Goal: Information Seeking & Learning: Learn about a topic

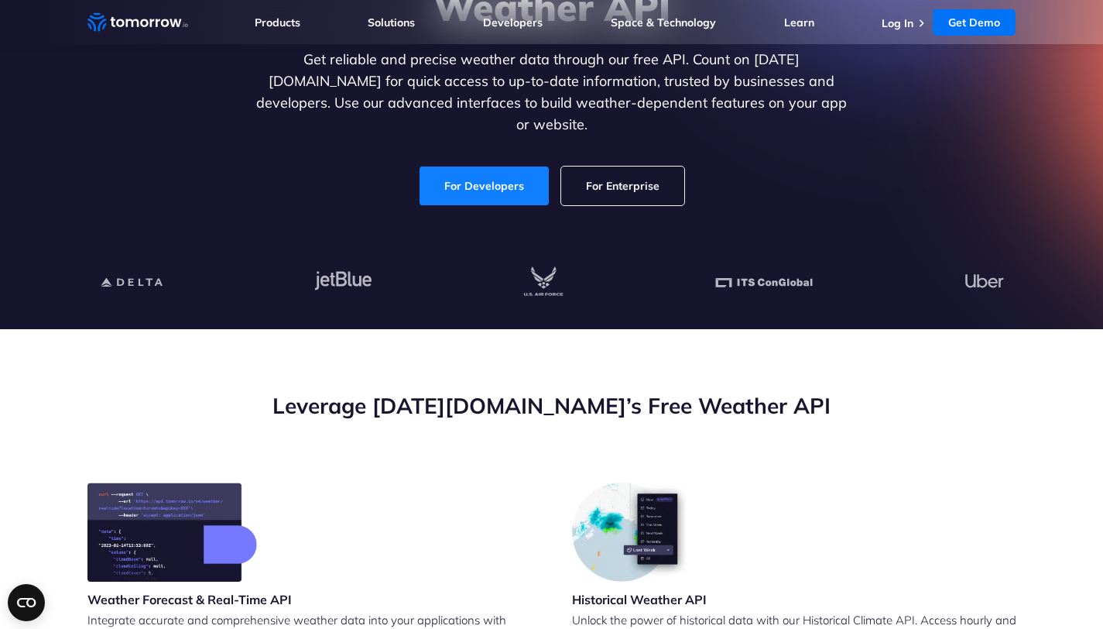
click at [499, 179] on link "For Developers" at bounding box center [484, 185] width 129 height 39
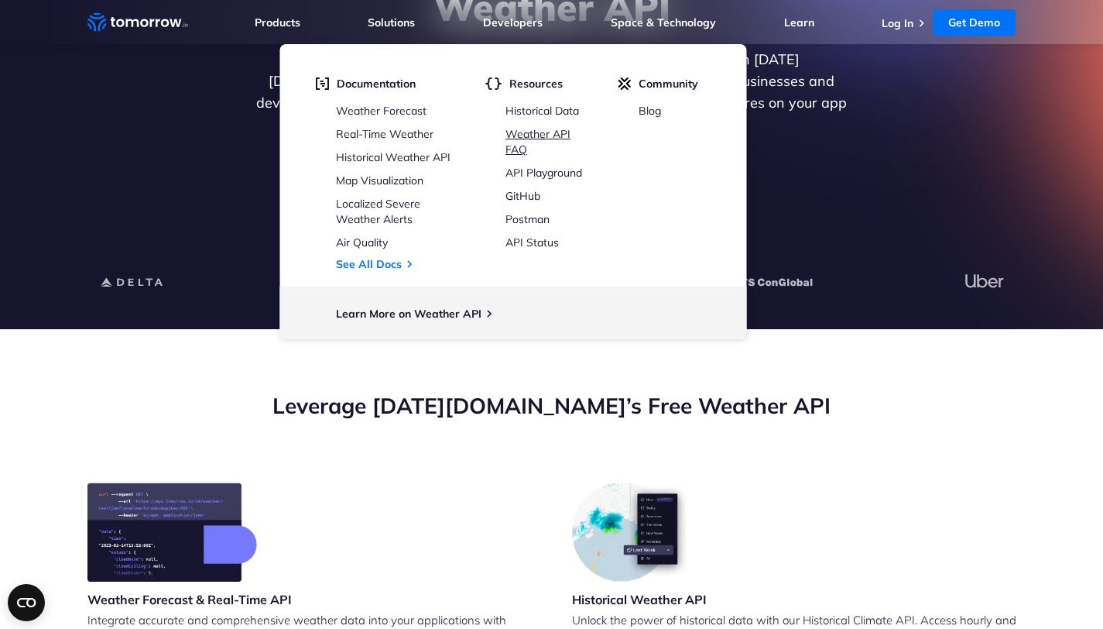
click at [563, 132] on link "Weather API FAQ" at bounding box center [537, 141] width 65 height 29
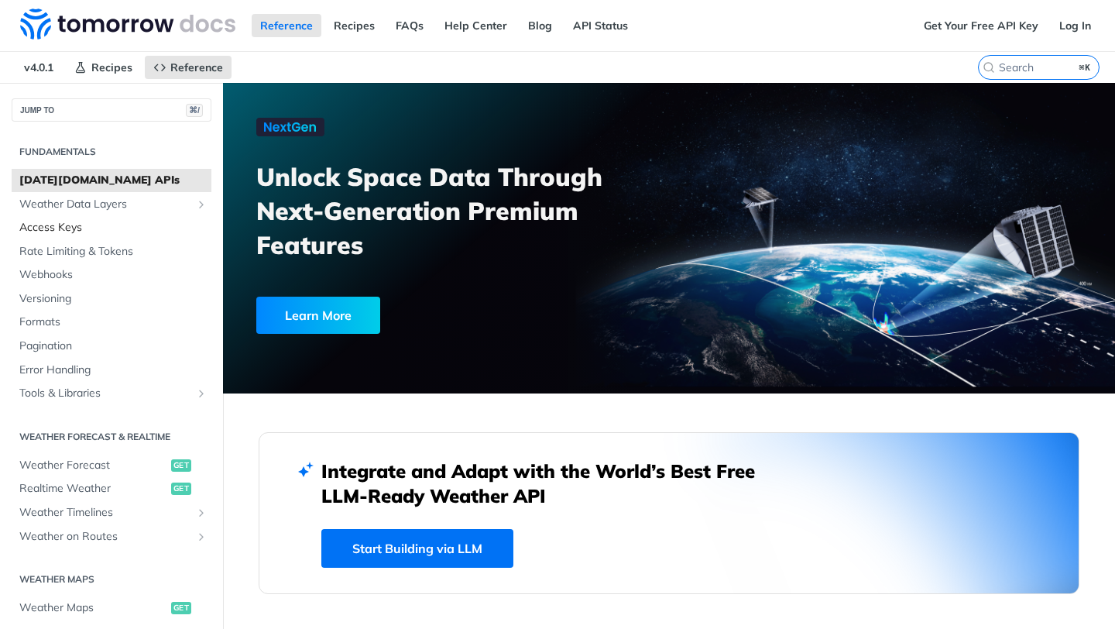
click at [63, 225] on span "Access Keys" at bounding box center [113, 227] width 188 height 15
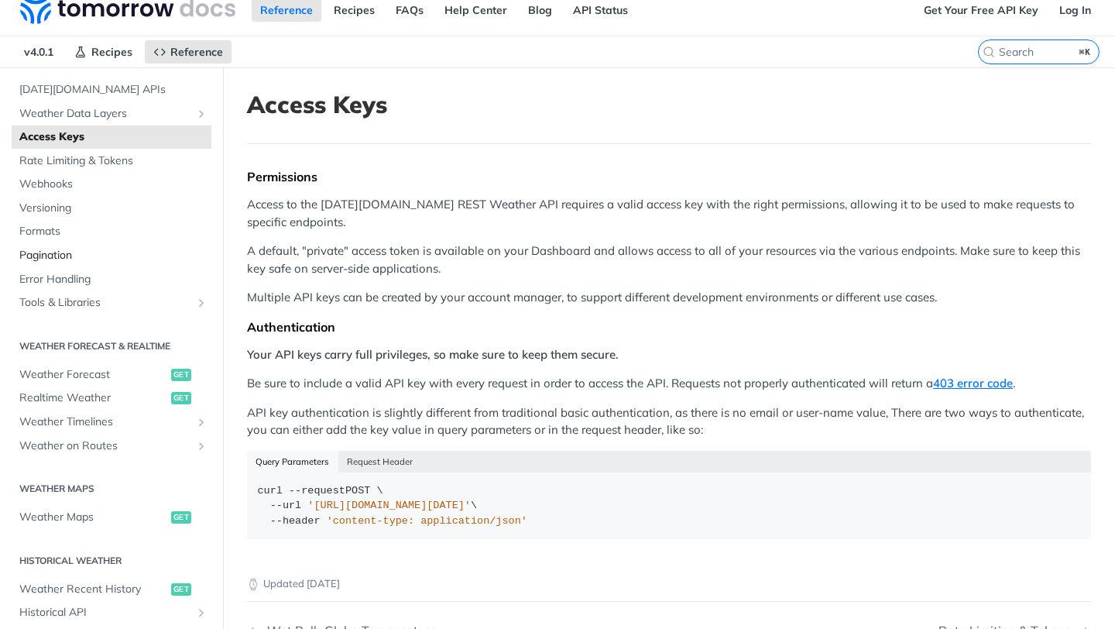
scroll to position [79, 0]
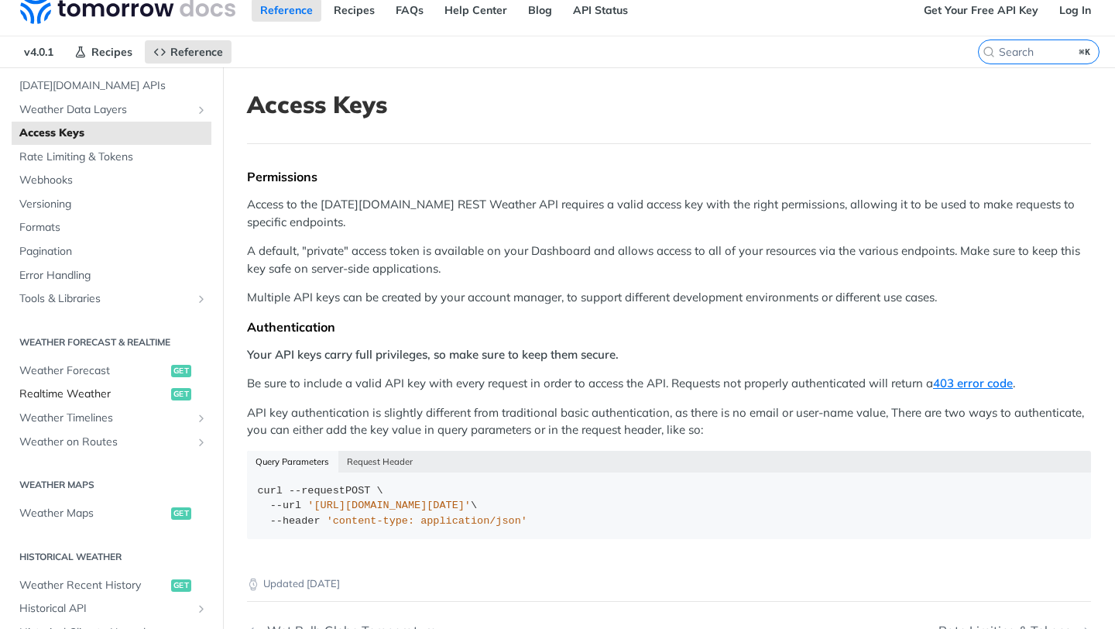
click at [92, 392] on span "Realtime Weather" at bounding box center [93, 393] width 148 height 15
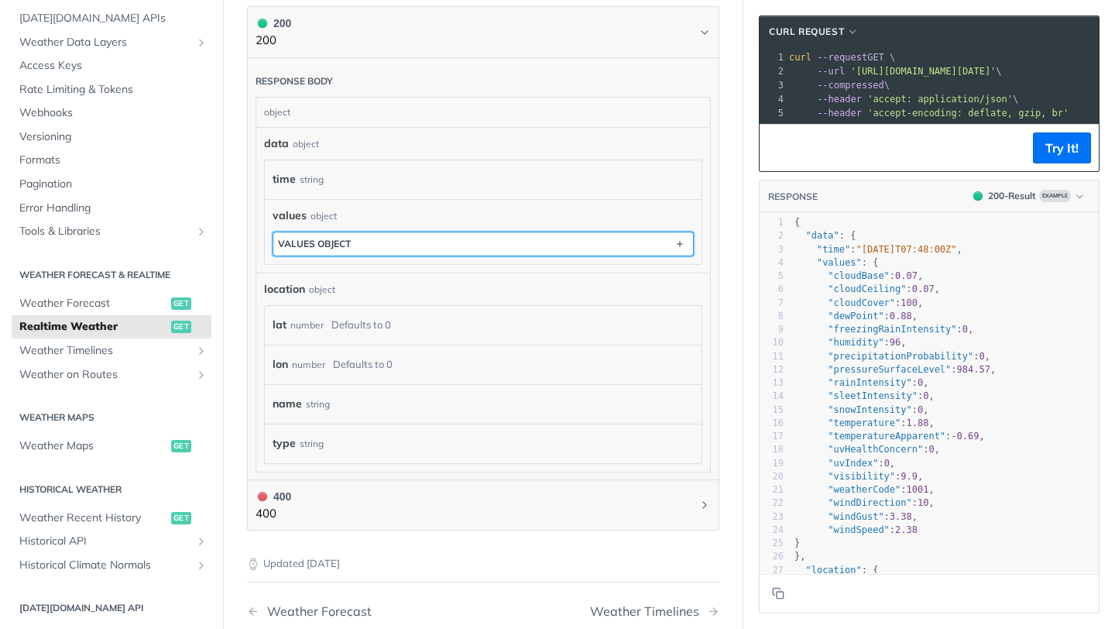
click at [397, 236] on button "values object" at bounding box center [483, 243] width 420 height 23
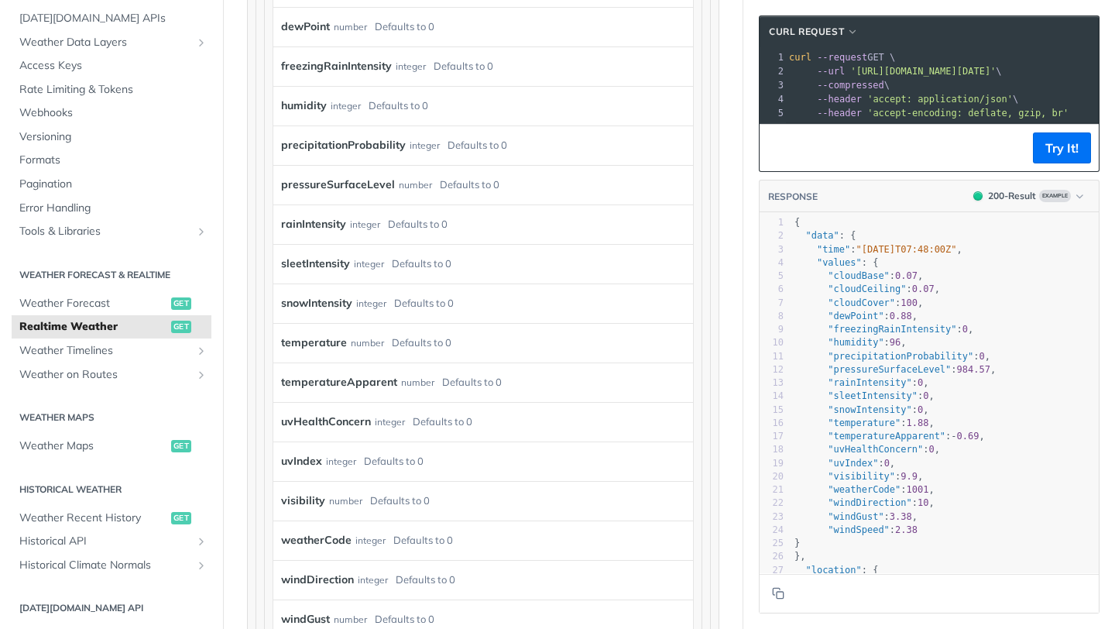
scroll to position [1115, 0]
click at [108, 306] on span "Weather Forecast" at bounding box center [93, 303] width 148 height 15
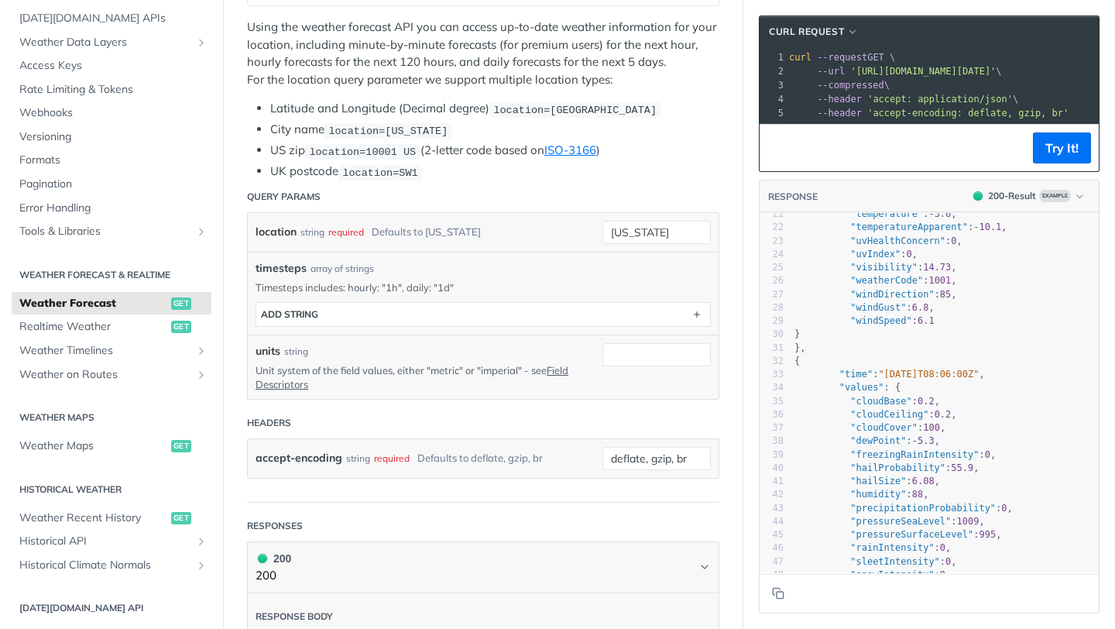
scroll to position [297, 0]
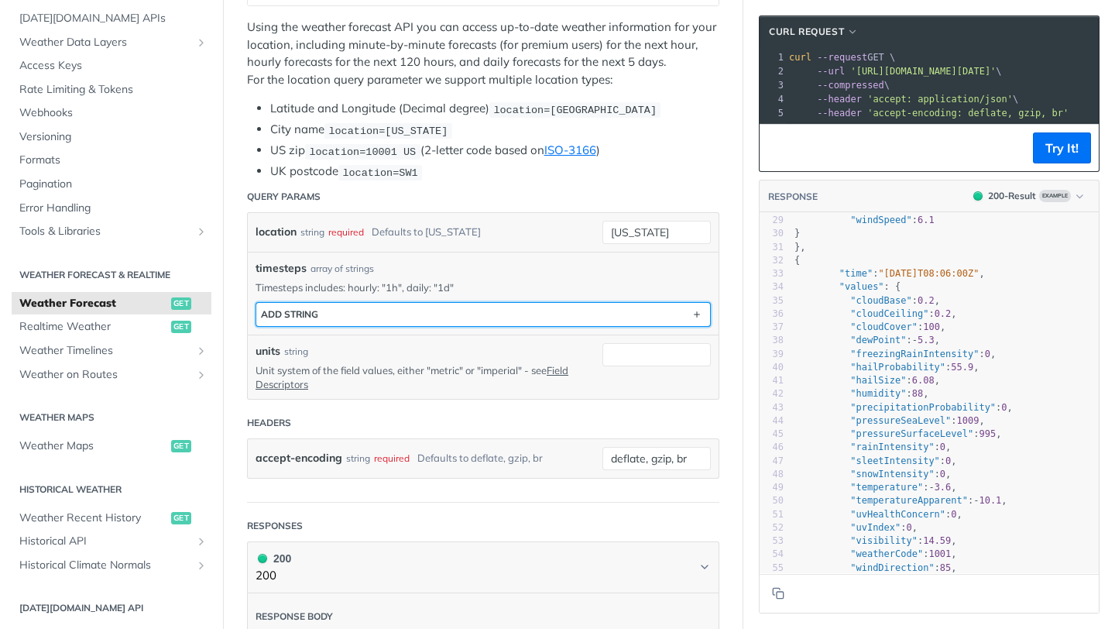
click at [456, 306] on button "ADD string" at bounding box center [483, 314] width 454 height 23
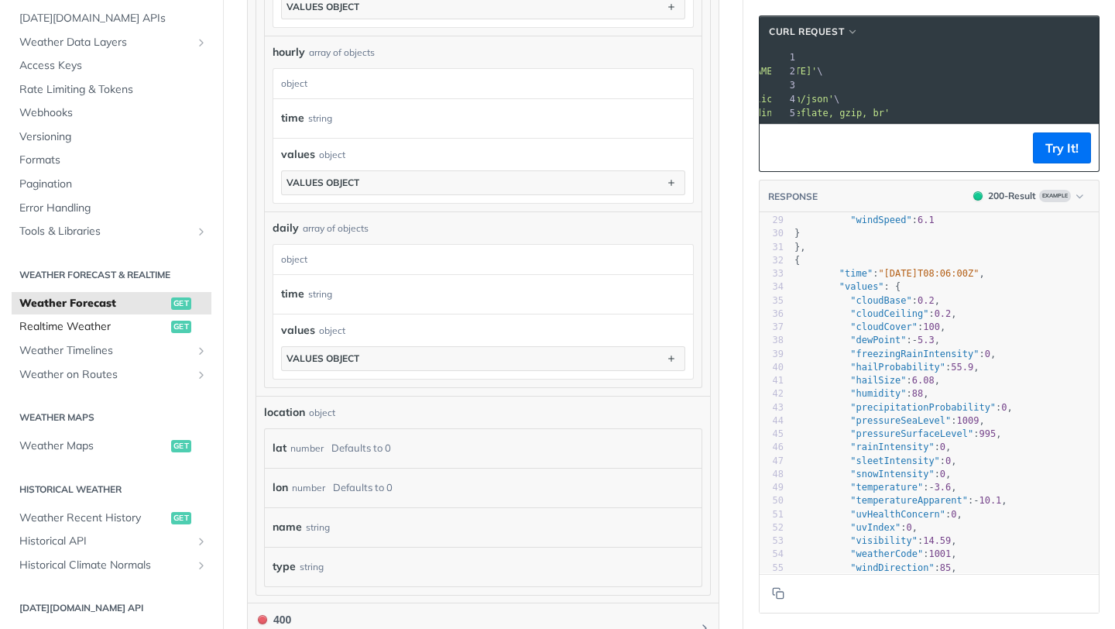
click at [122, 326] on span "Realtime Weather" at bounding box center [93, 326] width 148 height 15
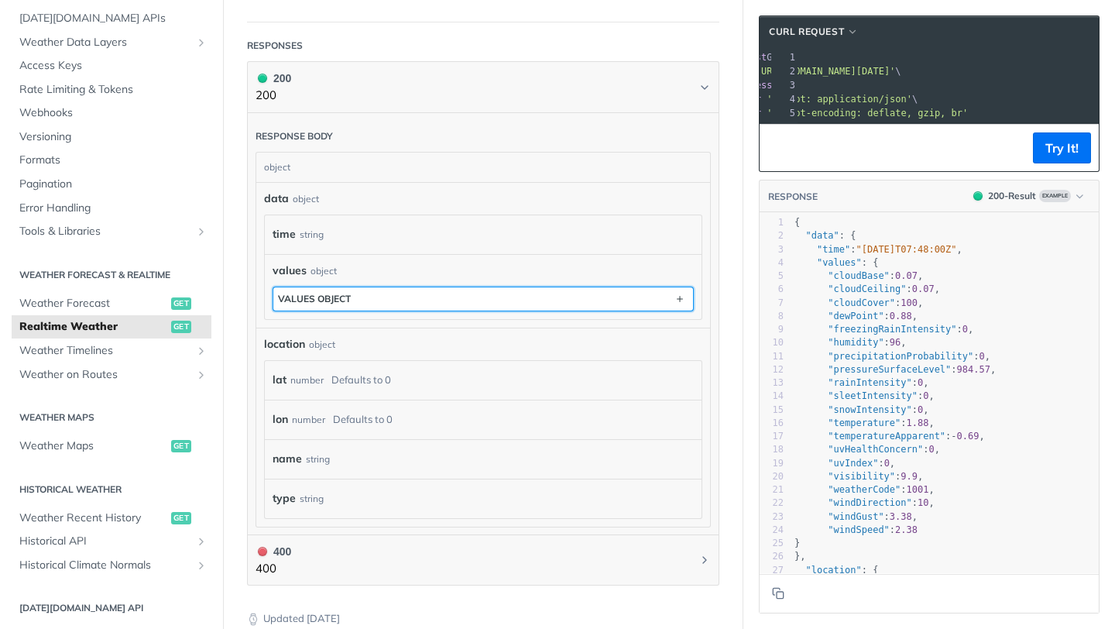
click at [465, 294] on button "values object" at bounding box center [483, 298] width 420 height 23
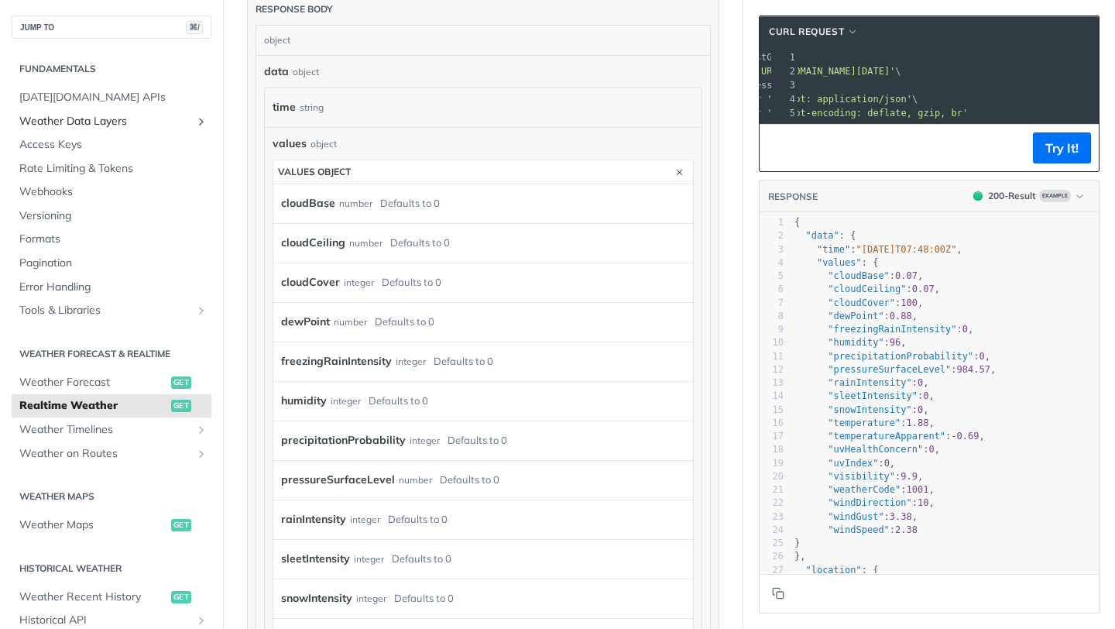
click at [91, 127] on span "Weather Data Layers" at bounding box center [105, 121] width 172 height 15
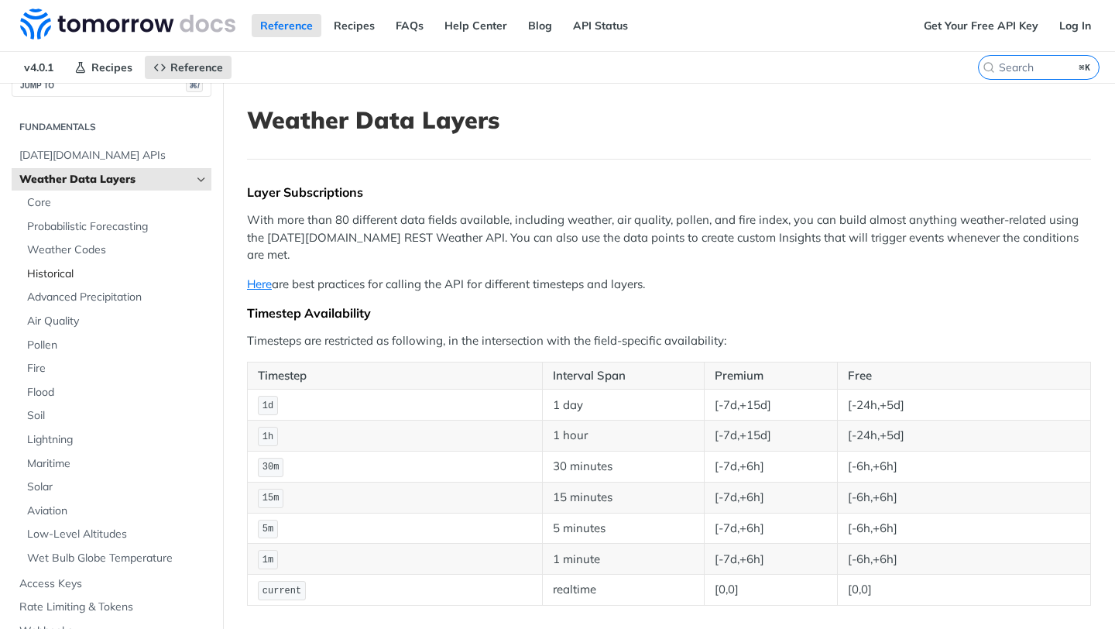
scroll to position [33, 0]
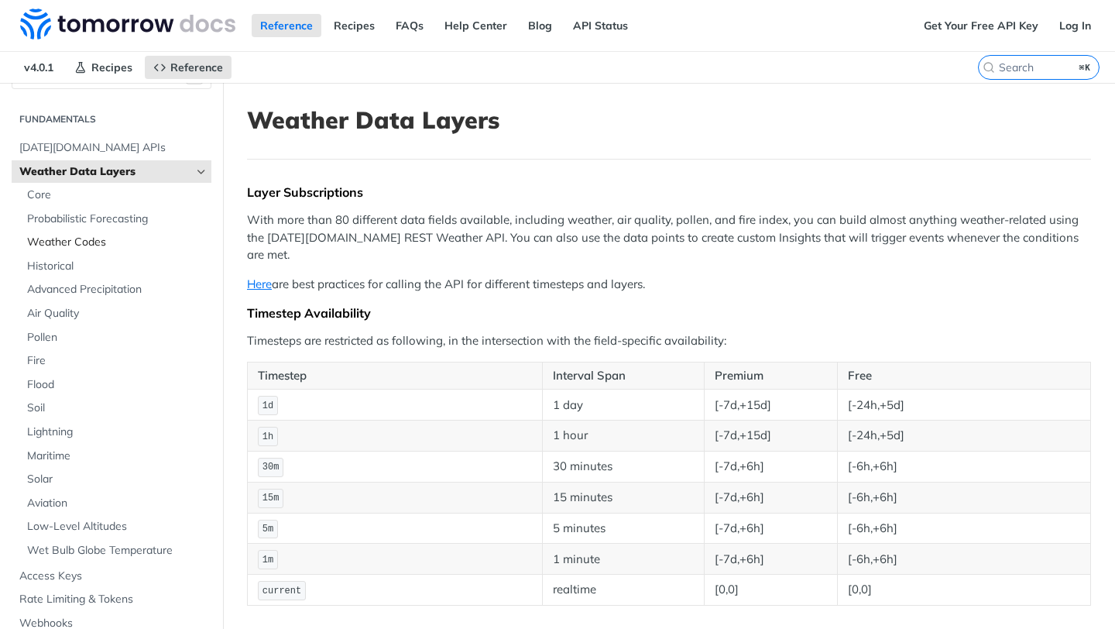
click at [81, 246] on span "Weather Codes" at bounding box center [117, 242] width 180 height 15
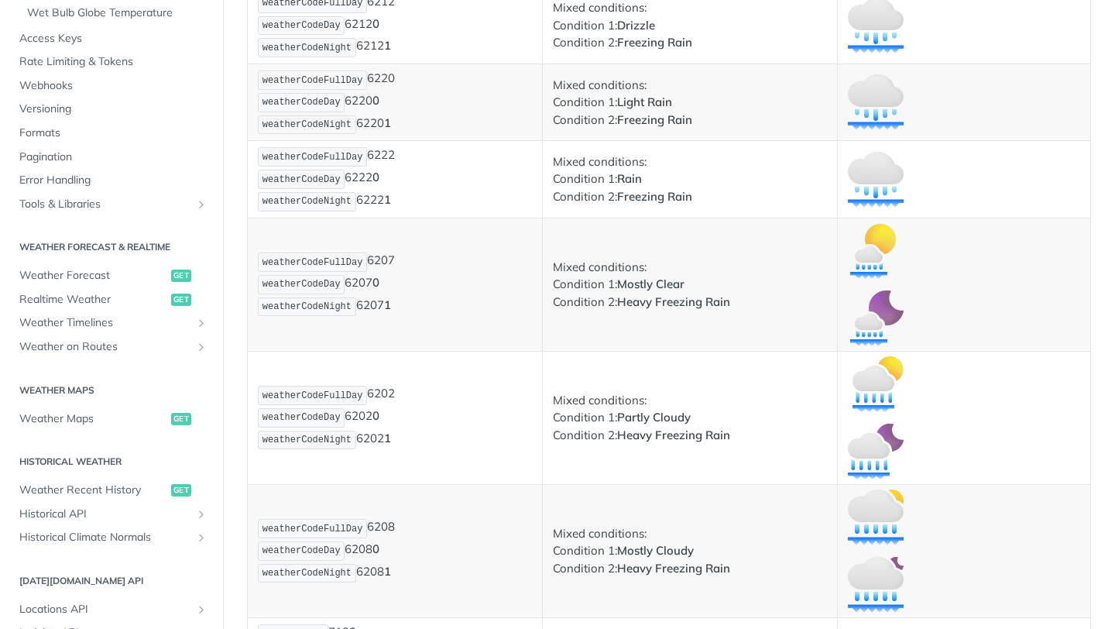
scroll to position [488, 0]
click at [89, 302] on span "Realtime Weather" at bounding box center [93, 298] width 148 height 15
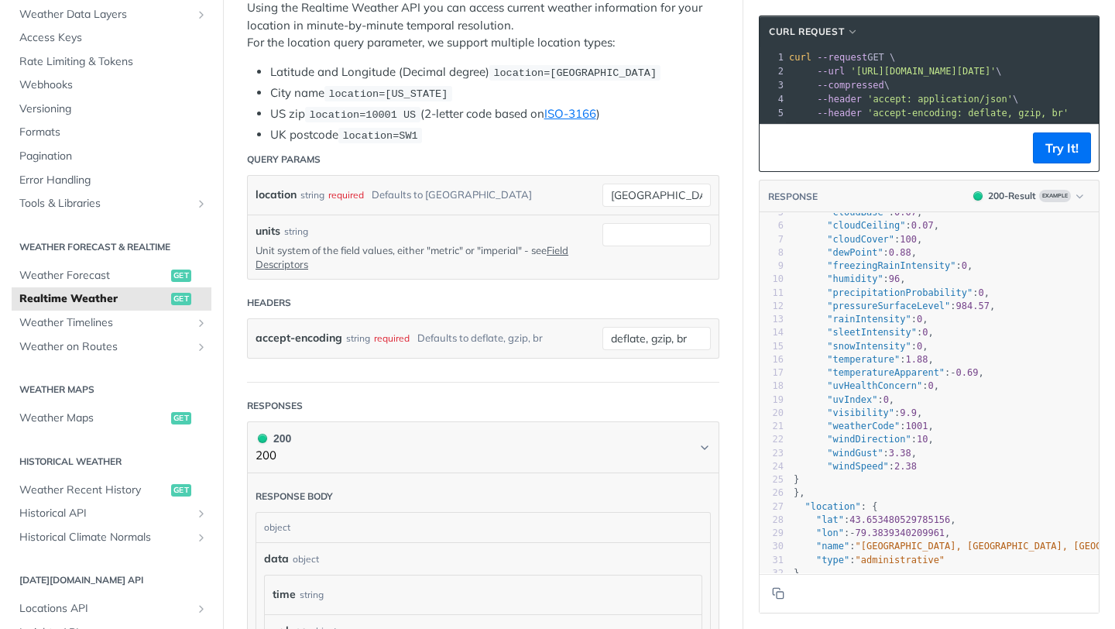
scroll to position [63, 0]
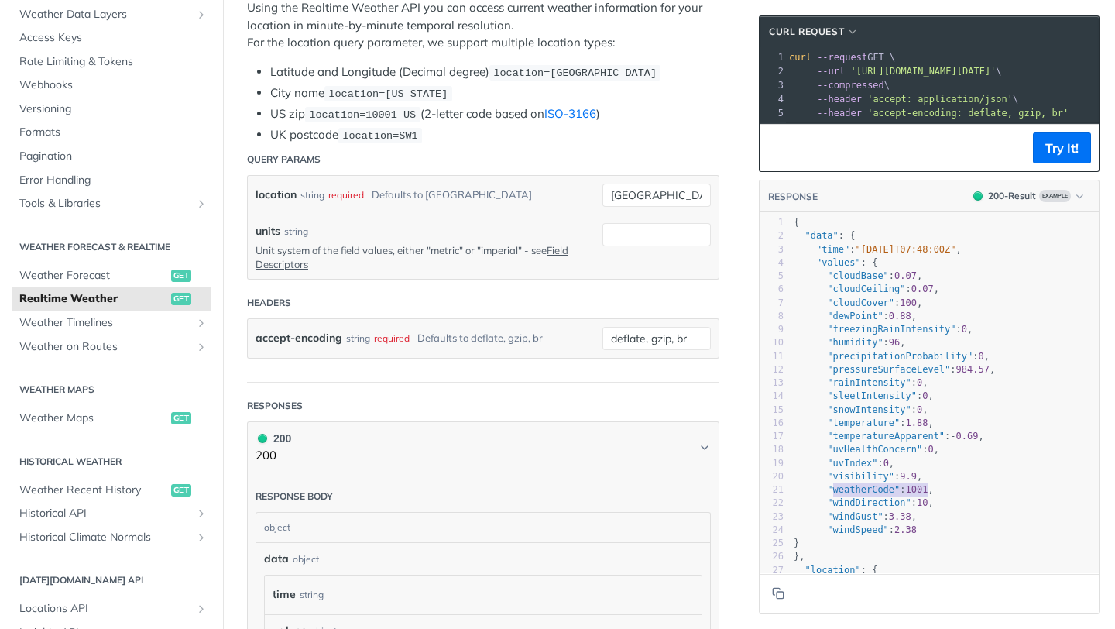
type textarea "weatherCode": 1001"
drag, startPoint x: 824, startPoint y: 503, endPoint x: 921, endPoint y: 497, distance: 97.7
click at [921, 495] on span ""weatherCode" : 1001 ," at bounding box center [863, 489] width 140 height 11
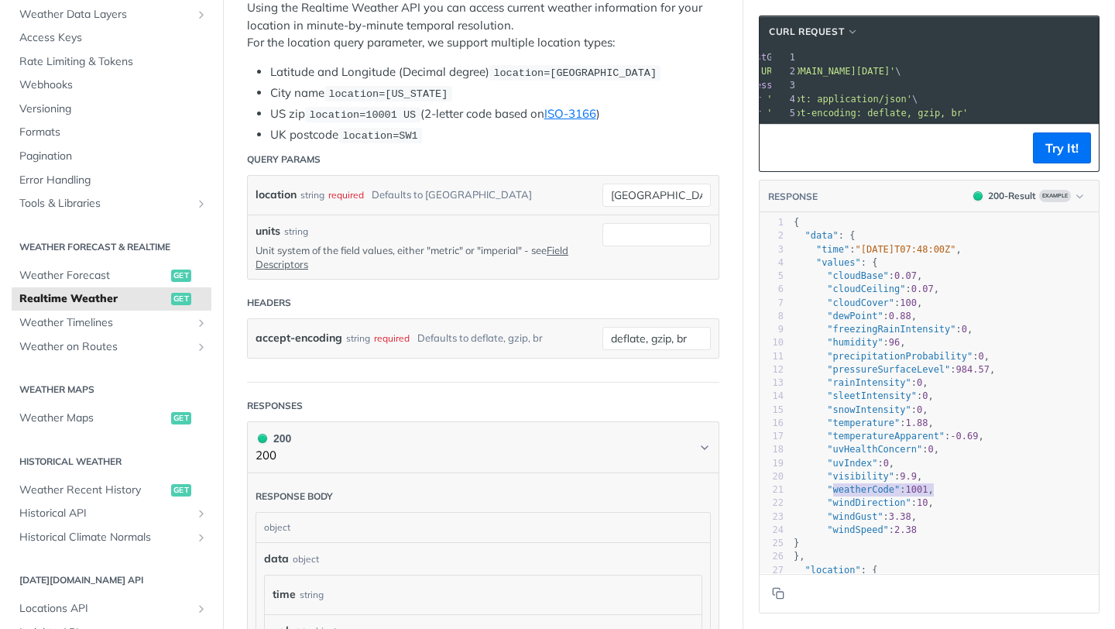
click at [895, 70] on span "'https://api.tomorrow.io/v4/weather/realtime?location=toronto'" at bounding box center [822, 71] width 146 height 11
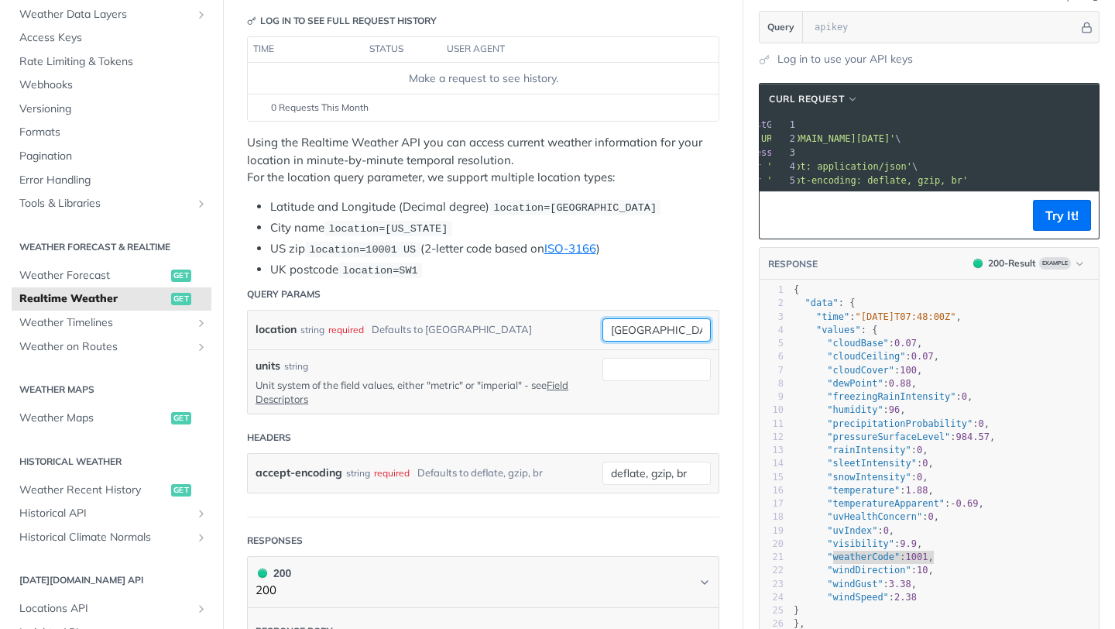
click at [636, 327] on input "toronto" at bounding box center [656, 329] width 108 height 23
type input "t"
type input "gwalior"
click at [1061, 218] on button "Try It!" at bounding box center [1062, 215] width 58 height 31
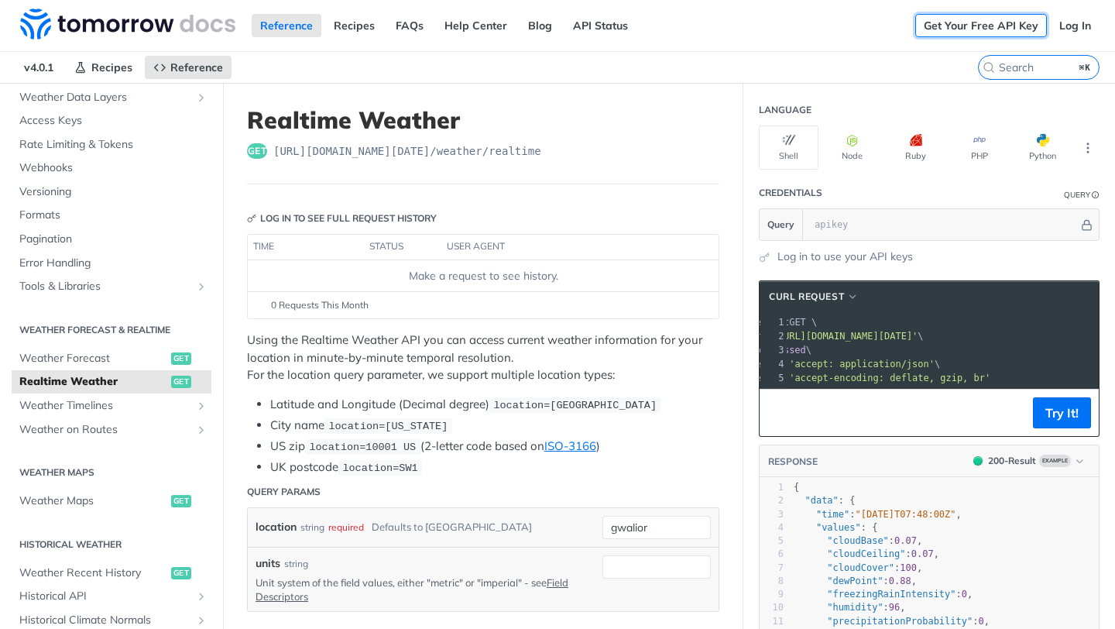
click at [989, 29] on link "Get Your Free API Key" at bounding box center [981, 25] width 132 height 23
click at [969, 22] on link "Get Your Free API Key" at bounding box center [981, 25] width 132 height 23
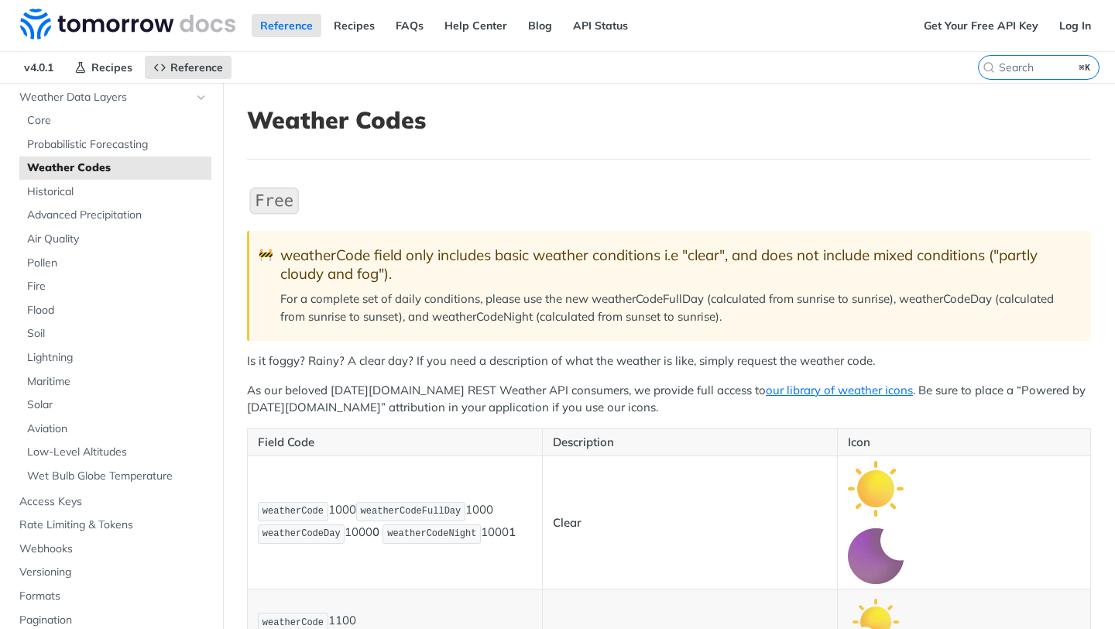
scroll to position [488, 0]
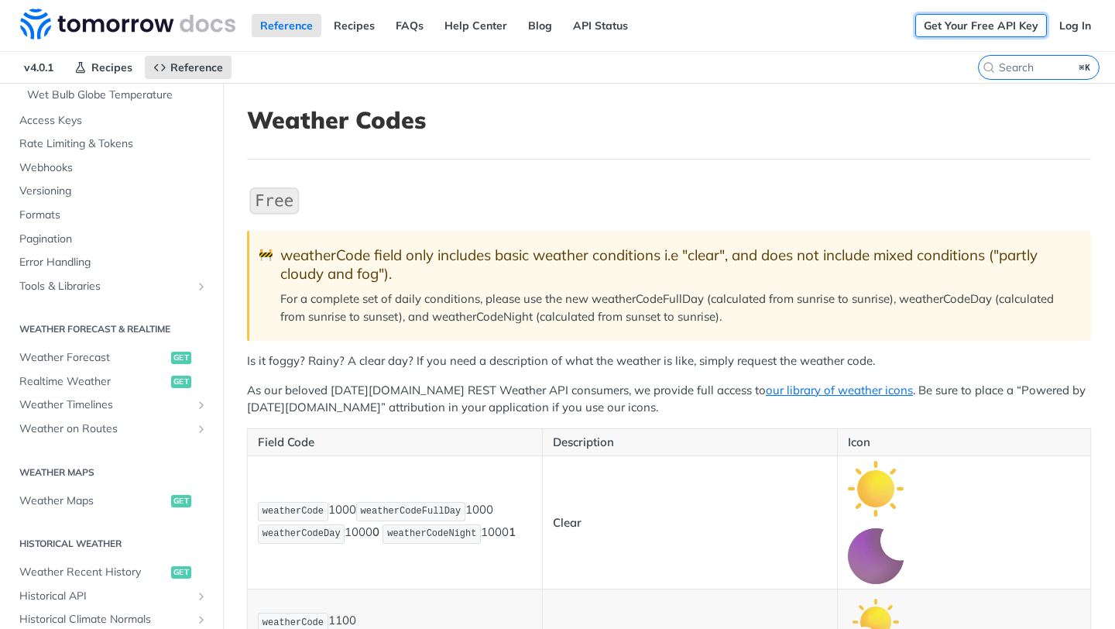
click at [958, 25] on link "Get Your Free API Key" at bounding box center [981, 25] width 132 height 23
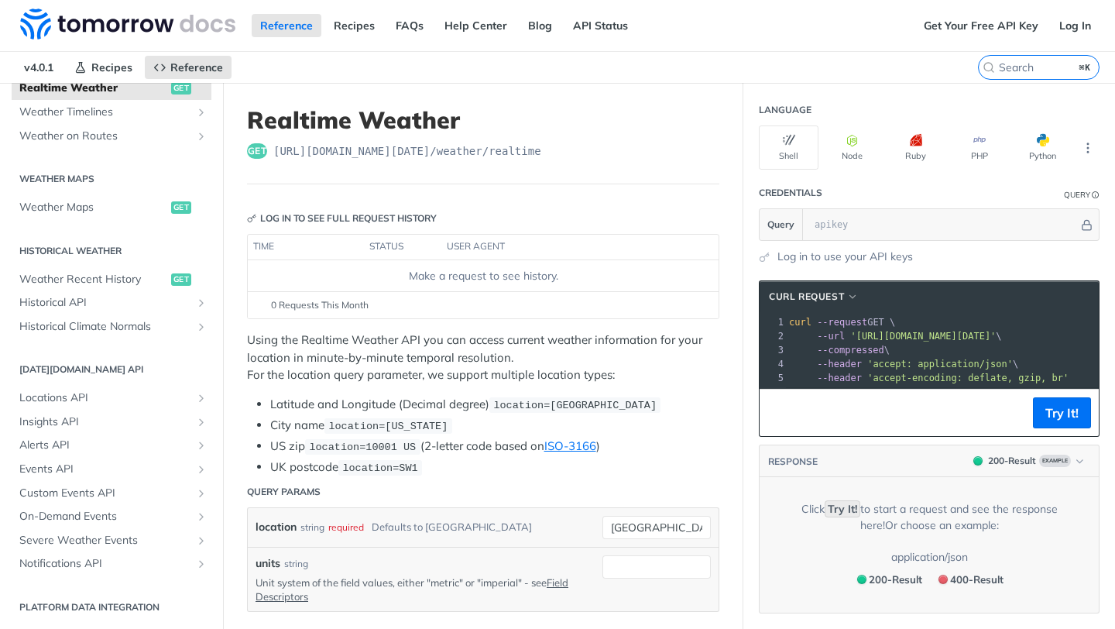
scroll to position [107, 0]
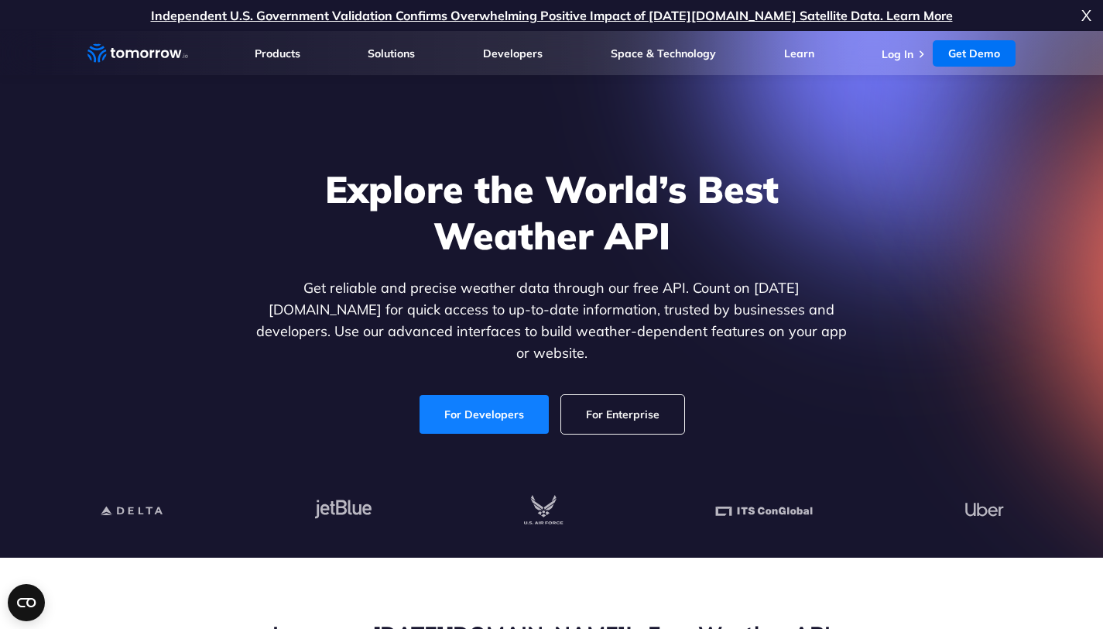
click at [492, 395] on link "For Developers" at bounding box center [484, 414] width 129 height 39
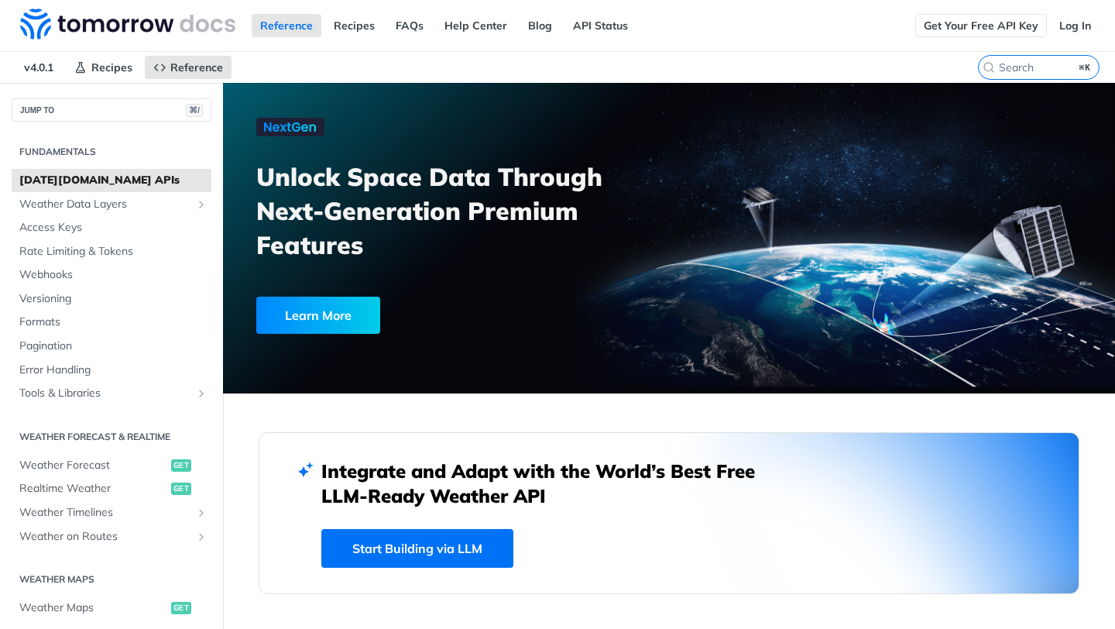
click at [986, 28] on link "Get Your Free API Key" at bounding box center [981, 25] width 132 height 23
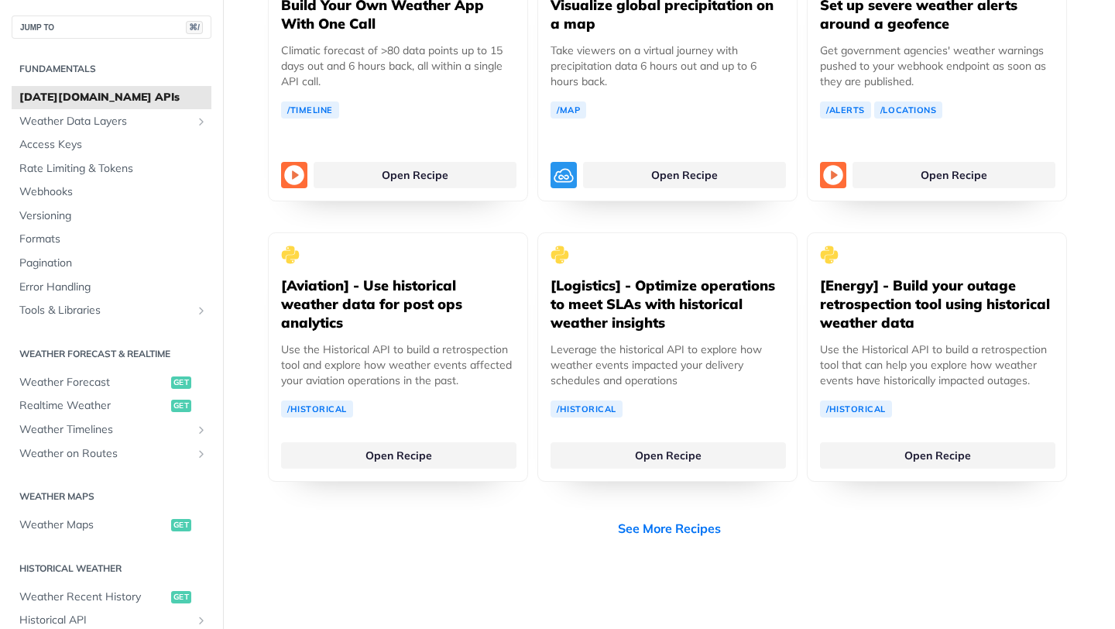
scroll to position [3010, 0]
